Goal: Task Accomplishment & Management: Manage account settings

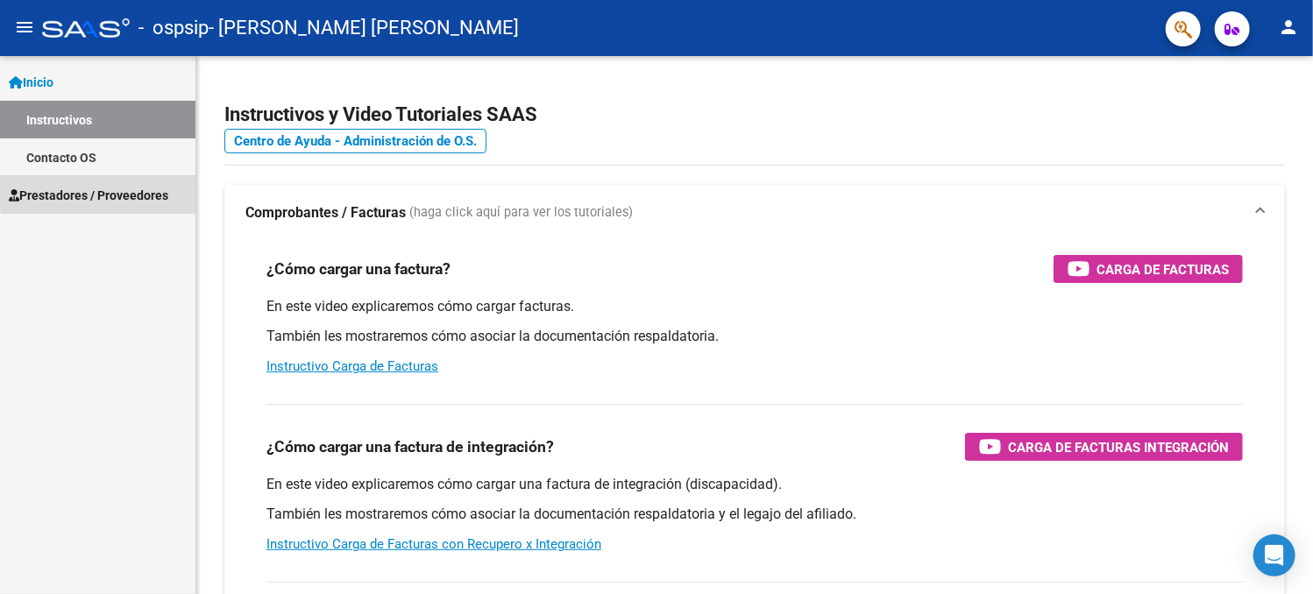
click at [161, 194] on span "Prestadores / Proveedores" at bounding box center [88, 195] width 159 height 19
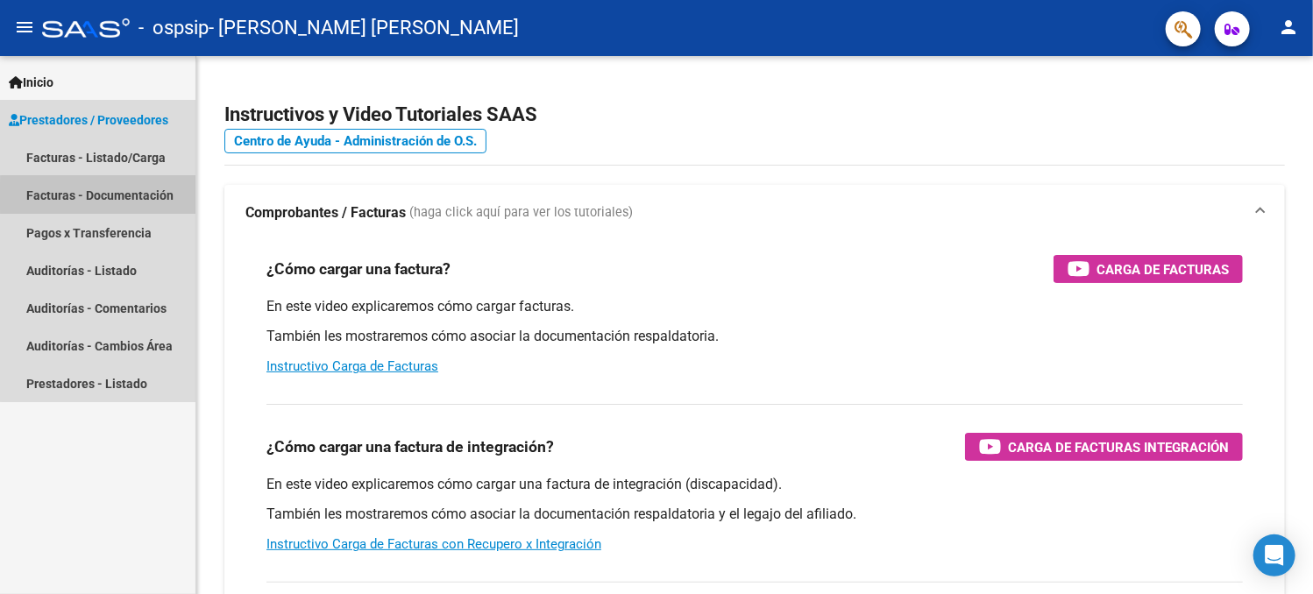
click at [124, 196] on link "Facturas - Documentación" at bounding box center [97, 195] width 195 height 38
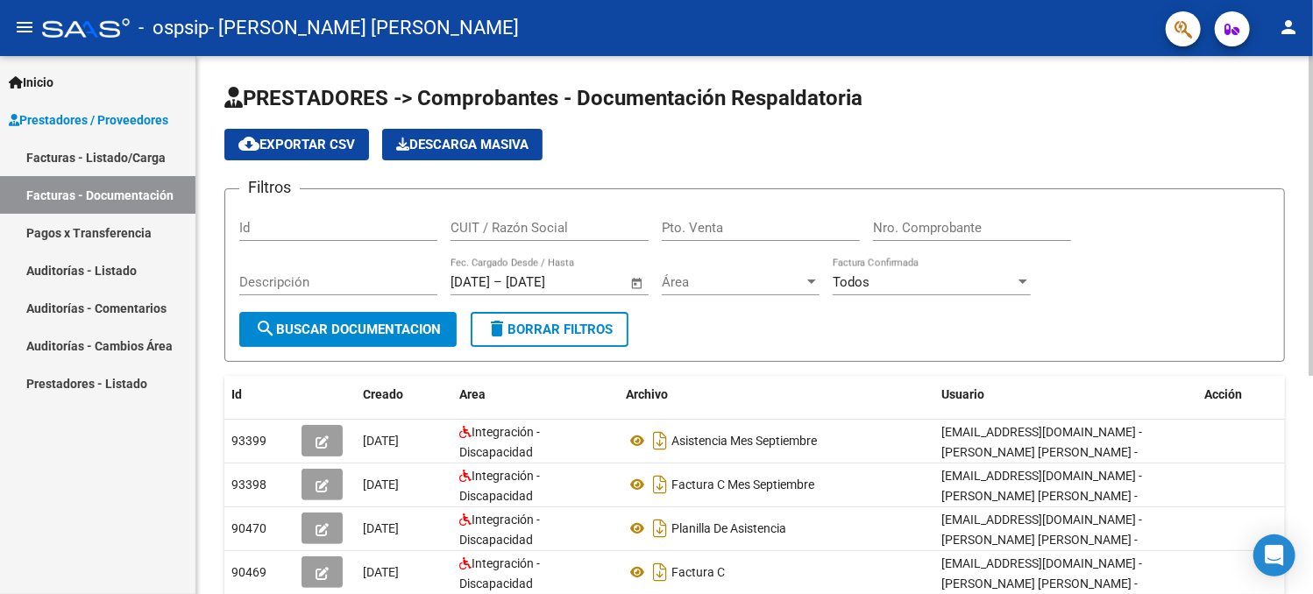
click at [1312, 194] on html "menu - ospsip - [PERSON_NAME] [PERSON_NAME] person Inicio Instructivos Contacto…" at bounding box center [656, 297] width 1313 height 594
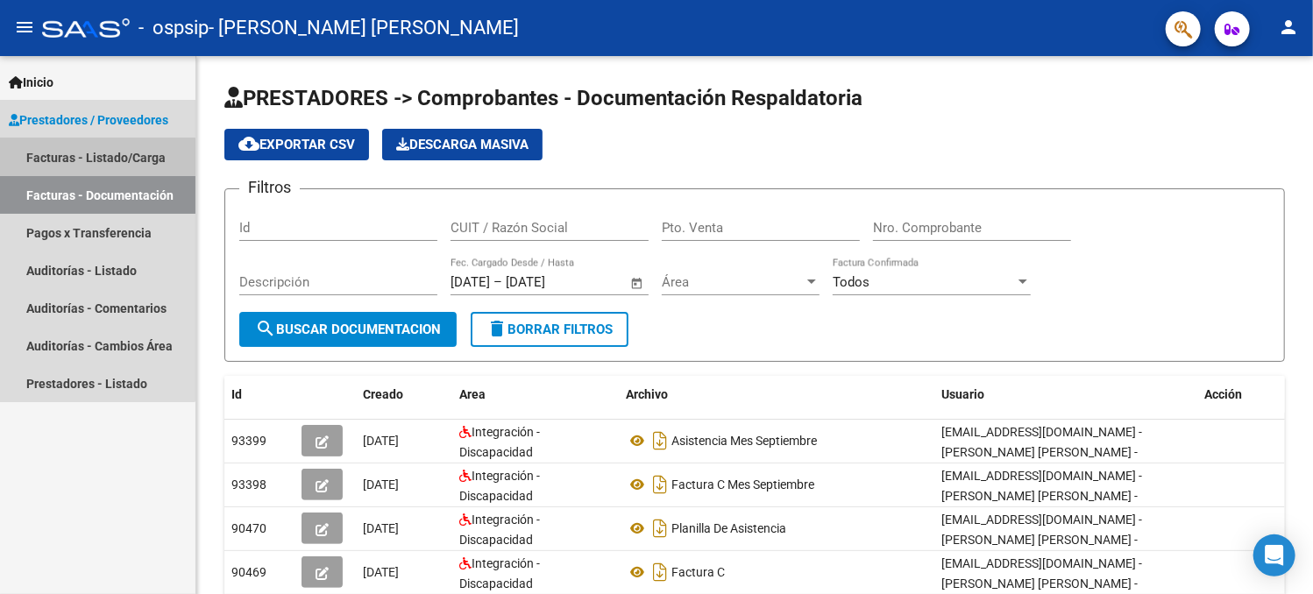
click at [88, 162] on link "Facturas - Listado/Carga" at bounding box center [97, 157] width 195 height 38
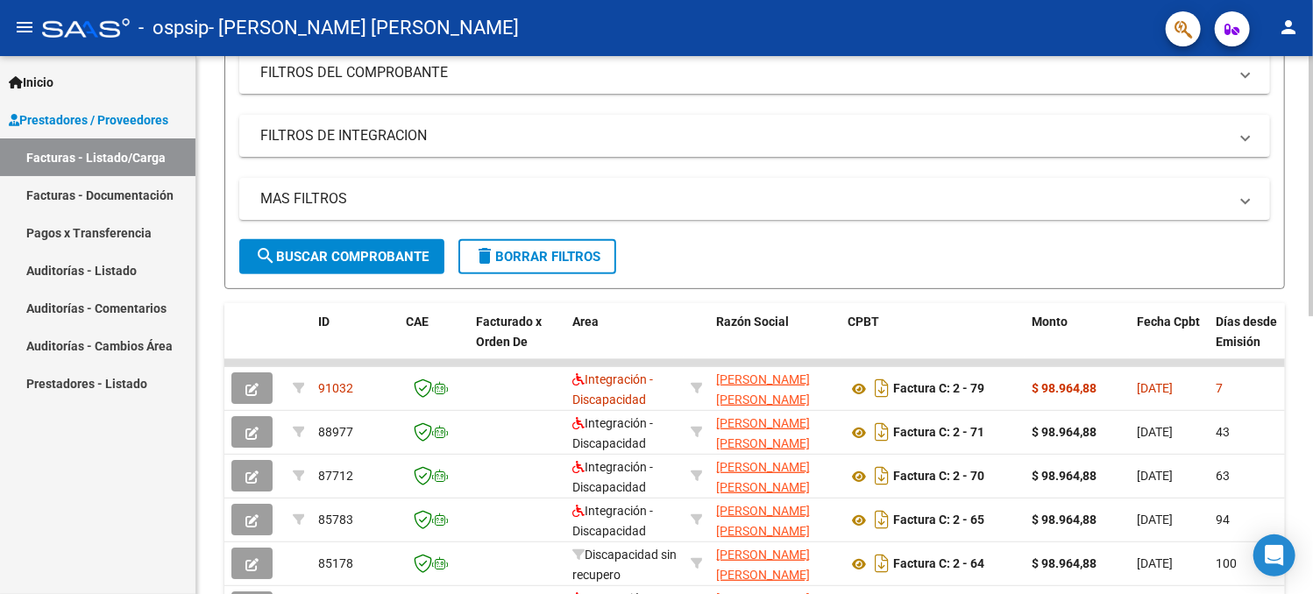
scroll to position [282, 0]
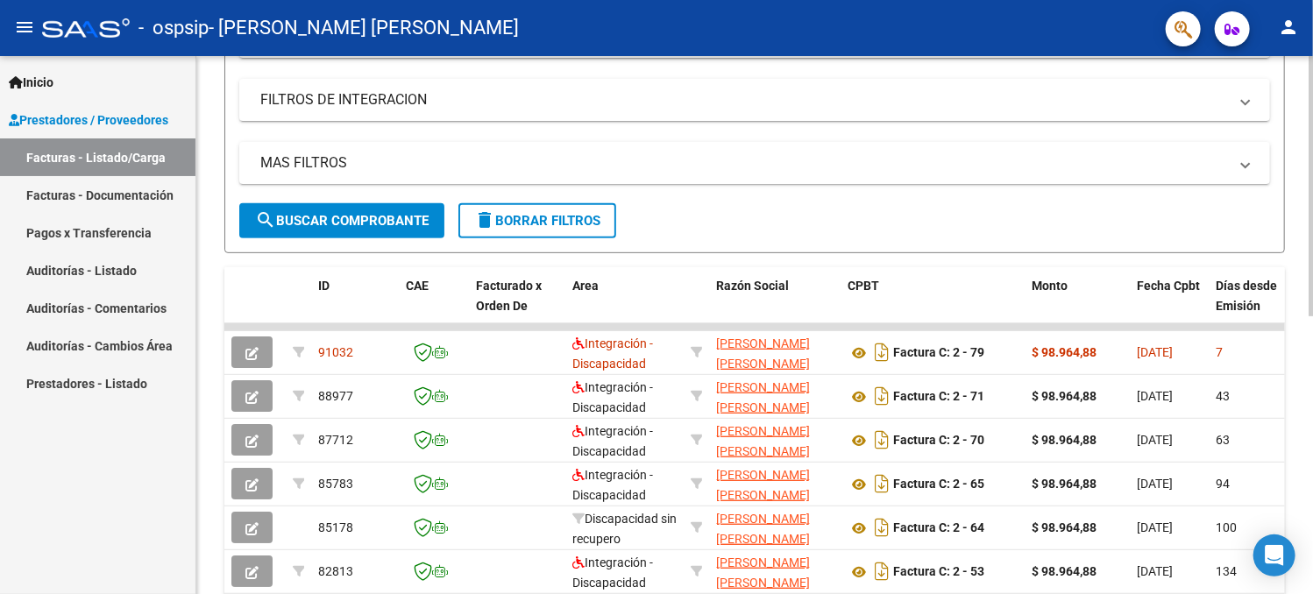
click at [1312, 253] on html "menu - ospsip - [PERSON_NAME] [PERSON_NAME] person Inicio Instructivos Contacto…" at bounding box center [656, 297] width 1313 height 594
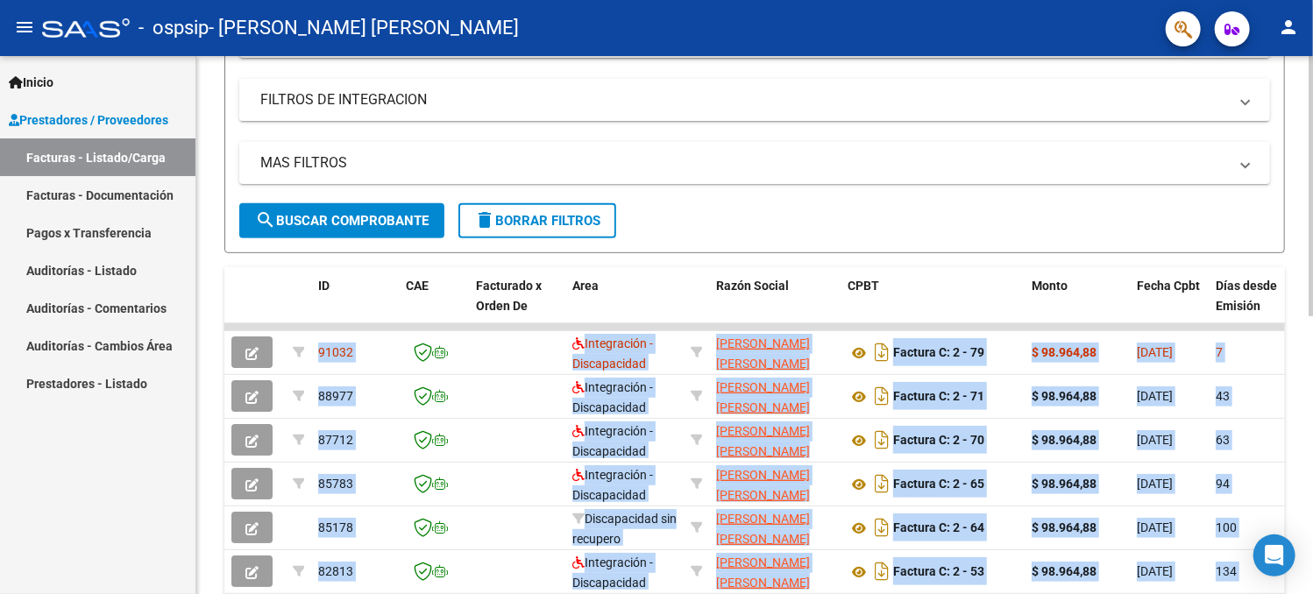
drag, startPoint x: 1307, startPoint y: 254, endPoint x: 1308, endPoint y: 298, distance: 43.8
click at [1308, 298] on div "Video tutorial PRESTADORES -> Listado de CPBTs Emitidos por Prestadores / Prove…" at bounding box center [756, 325] width 1121 height 1102
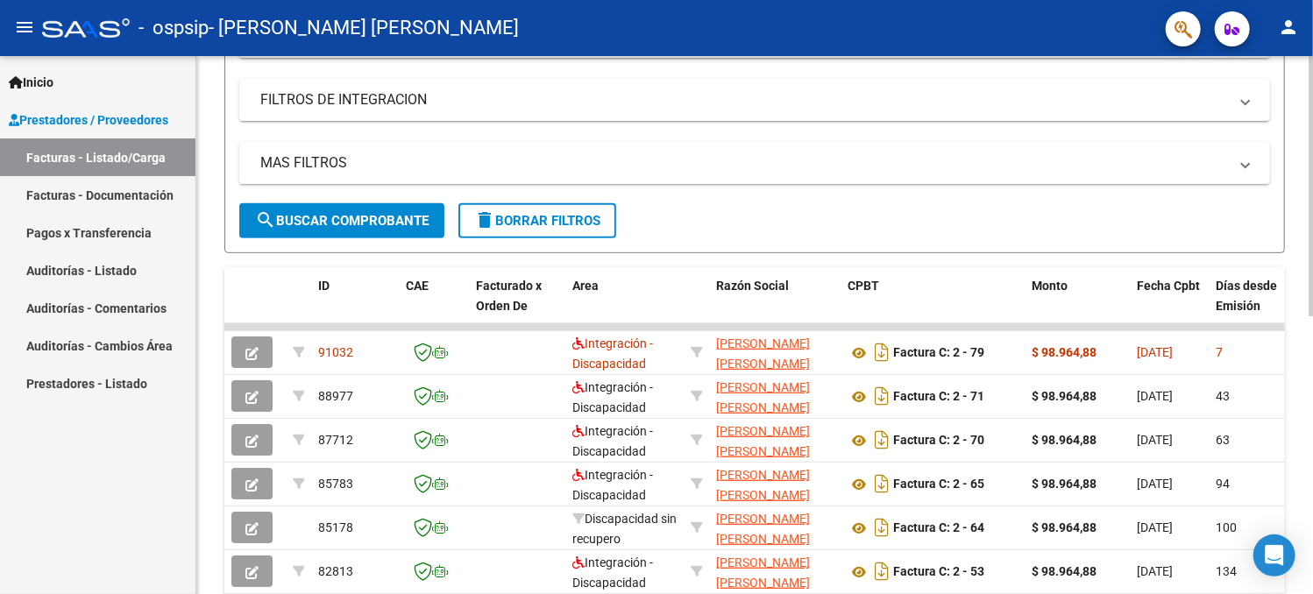
click at [1216, 197] on div "MAS FILTROS Todos Con Doc. Respaldatoria Todos Con Trazabilidad Todos Asociado …" at bounding box center [754, 172] width 1031 height 61
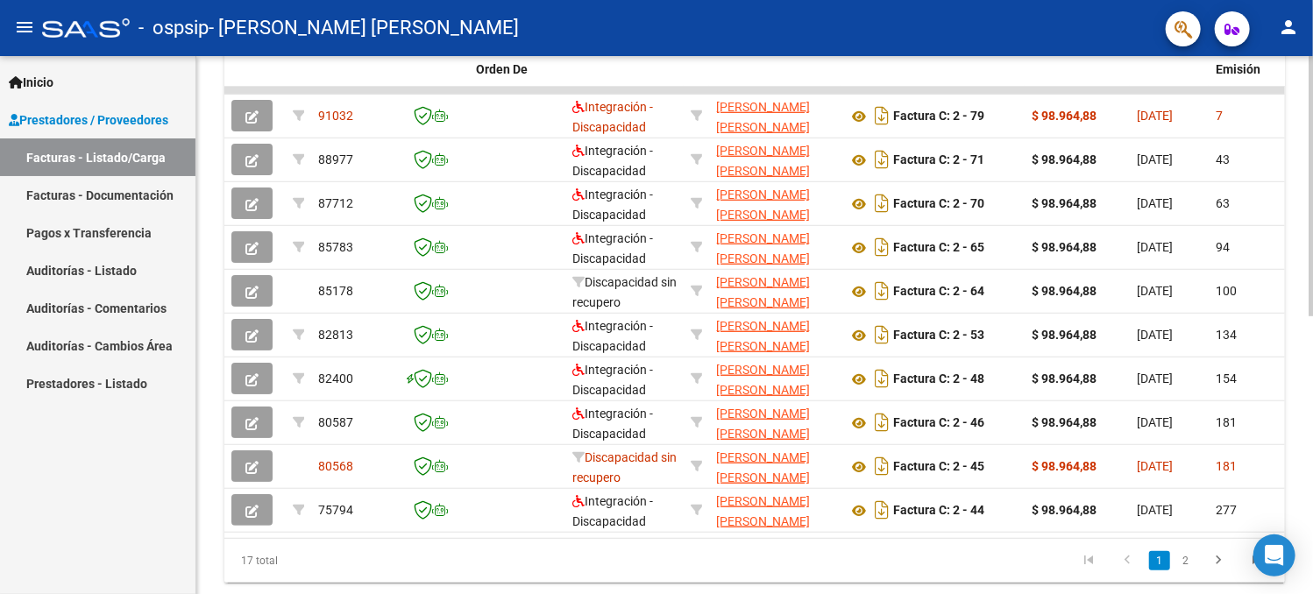
scroll to position [522, 0]
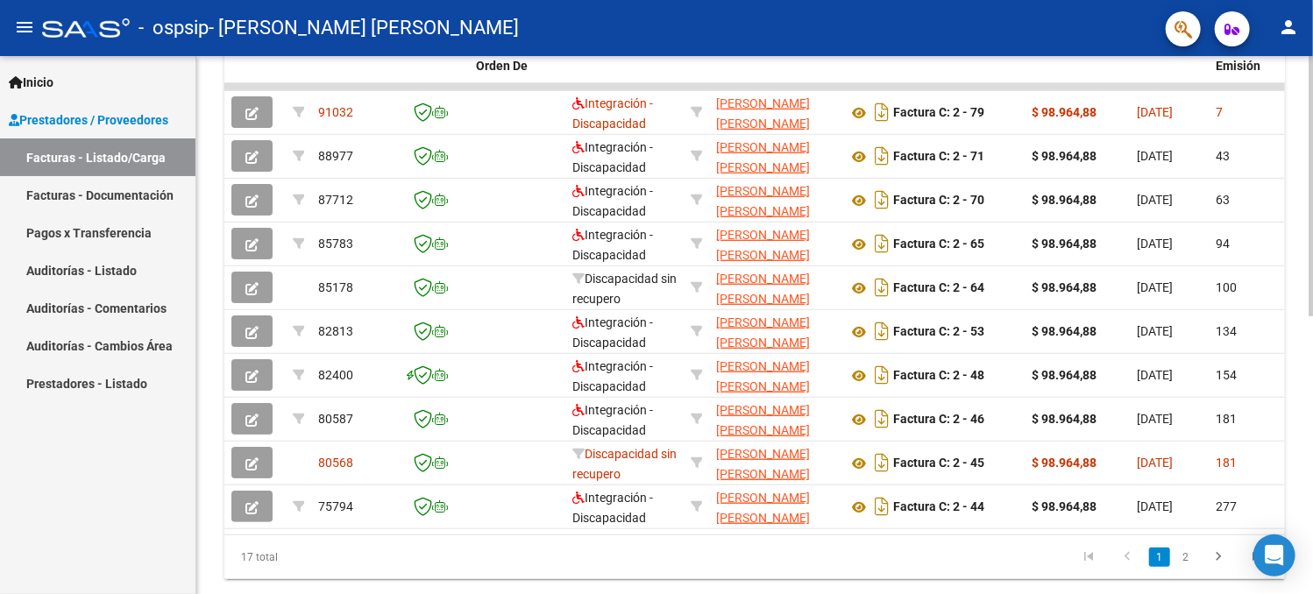
click at [1309, 351] on div at bounding box center [1310, 444] width 4 height 260
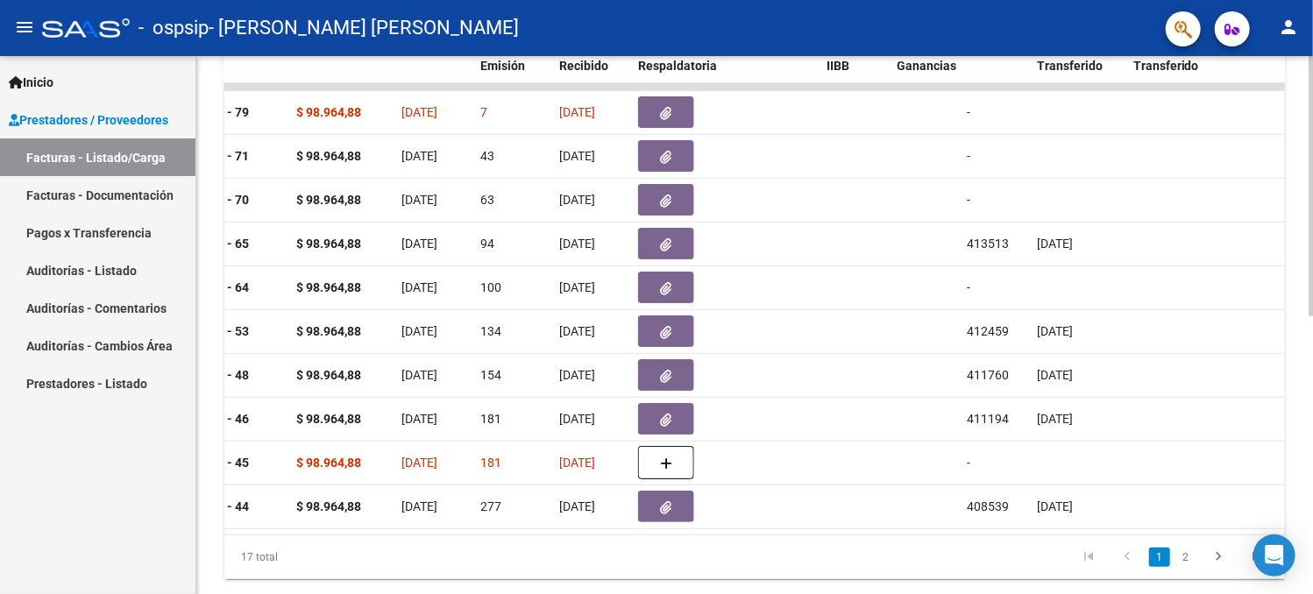
scroll to position [0, 737]
